Goal: Task Accomplishment & Management: Use online tool/utility

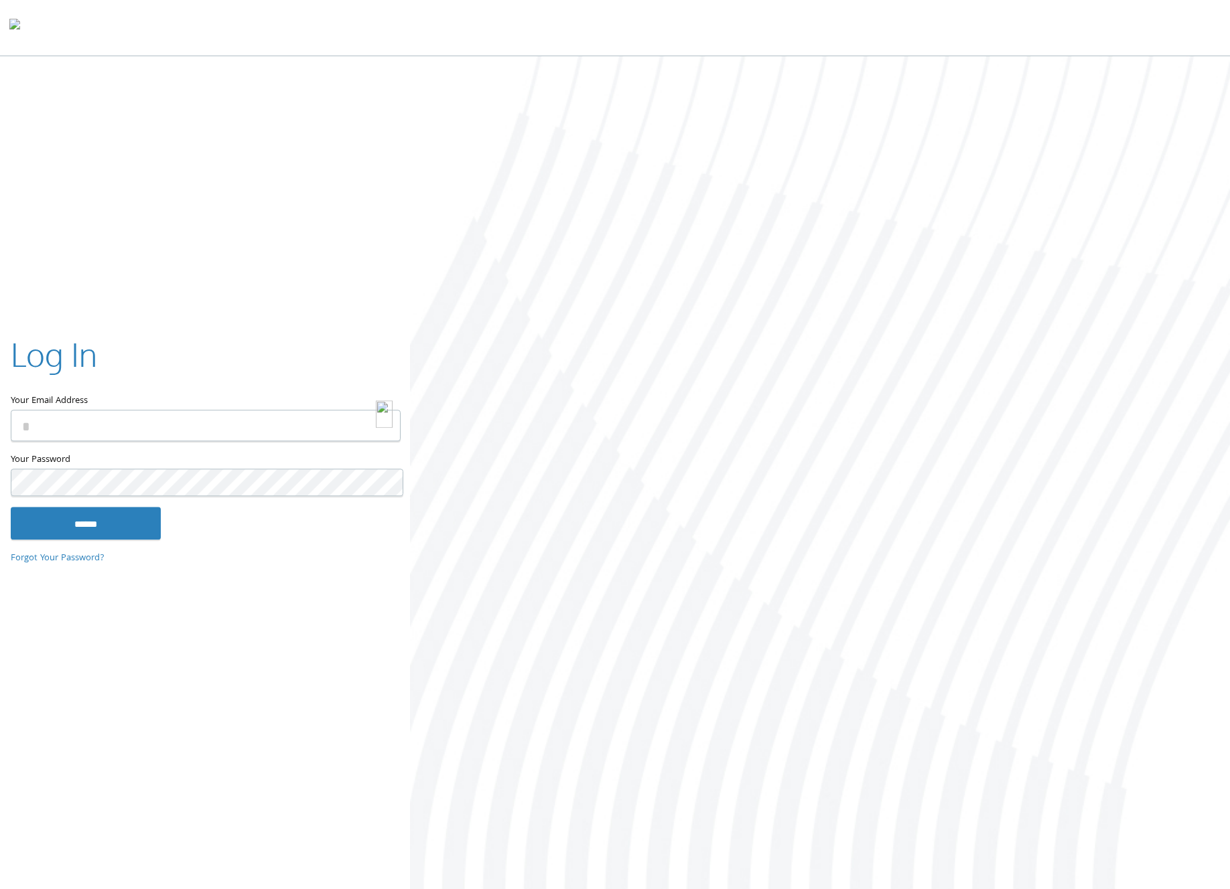
click at [380, 422] on img at bounding box center [384, 414] width 17 height 27
type input "**********"
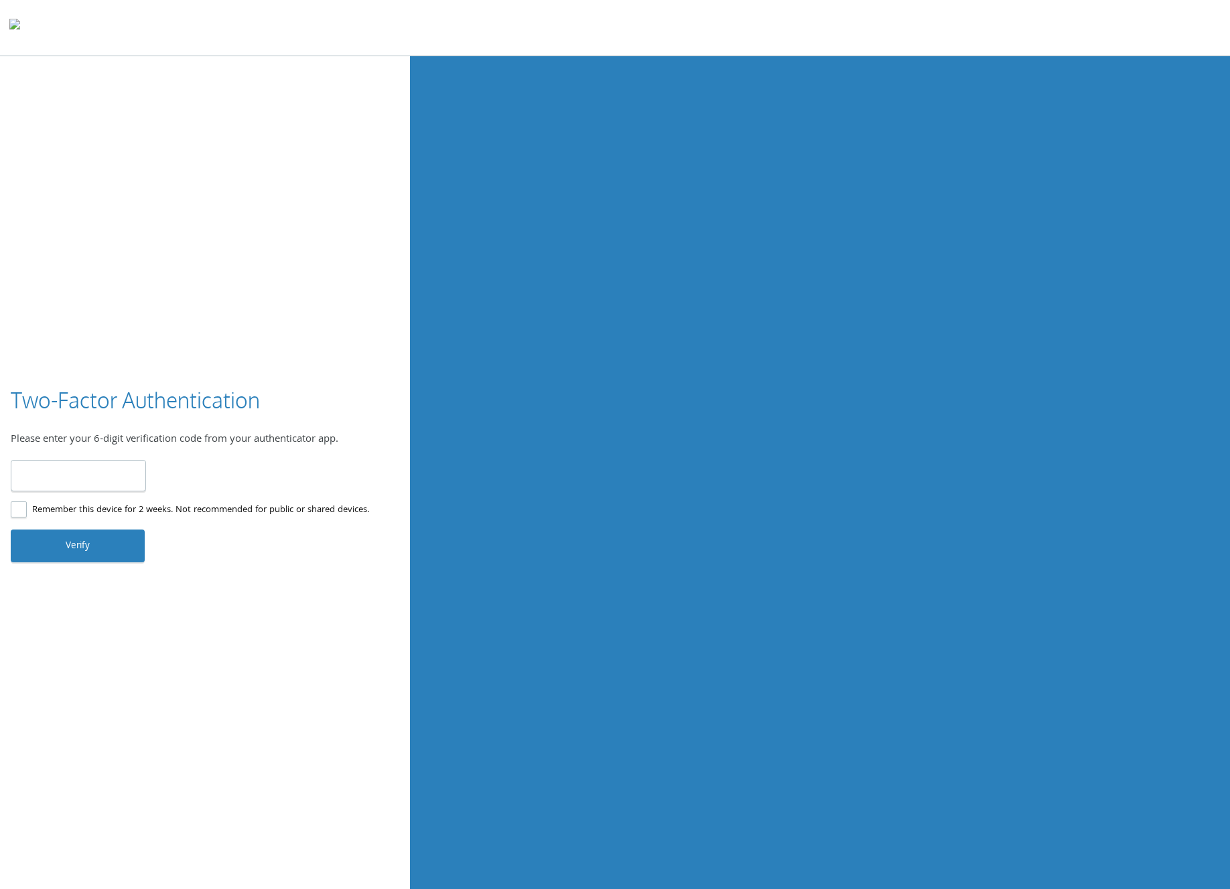
type input "******"
